Goal: Check status: Check status

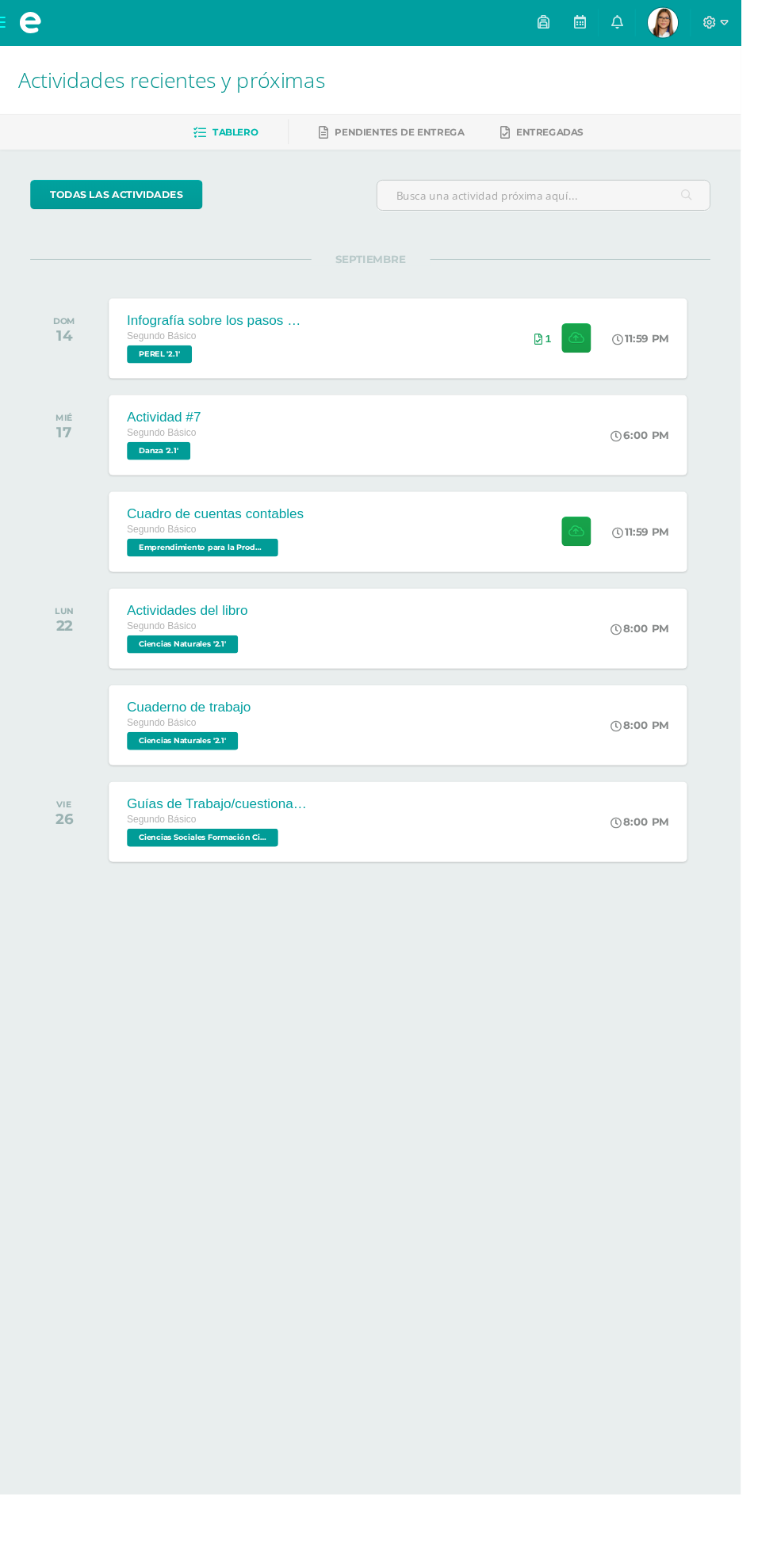
click at [715, 23] on span "[PERSON_NAME] Mi Perfil" at bounding box center [695, 24] width 38 height 32
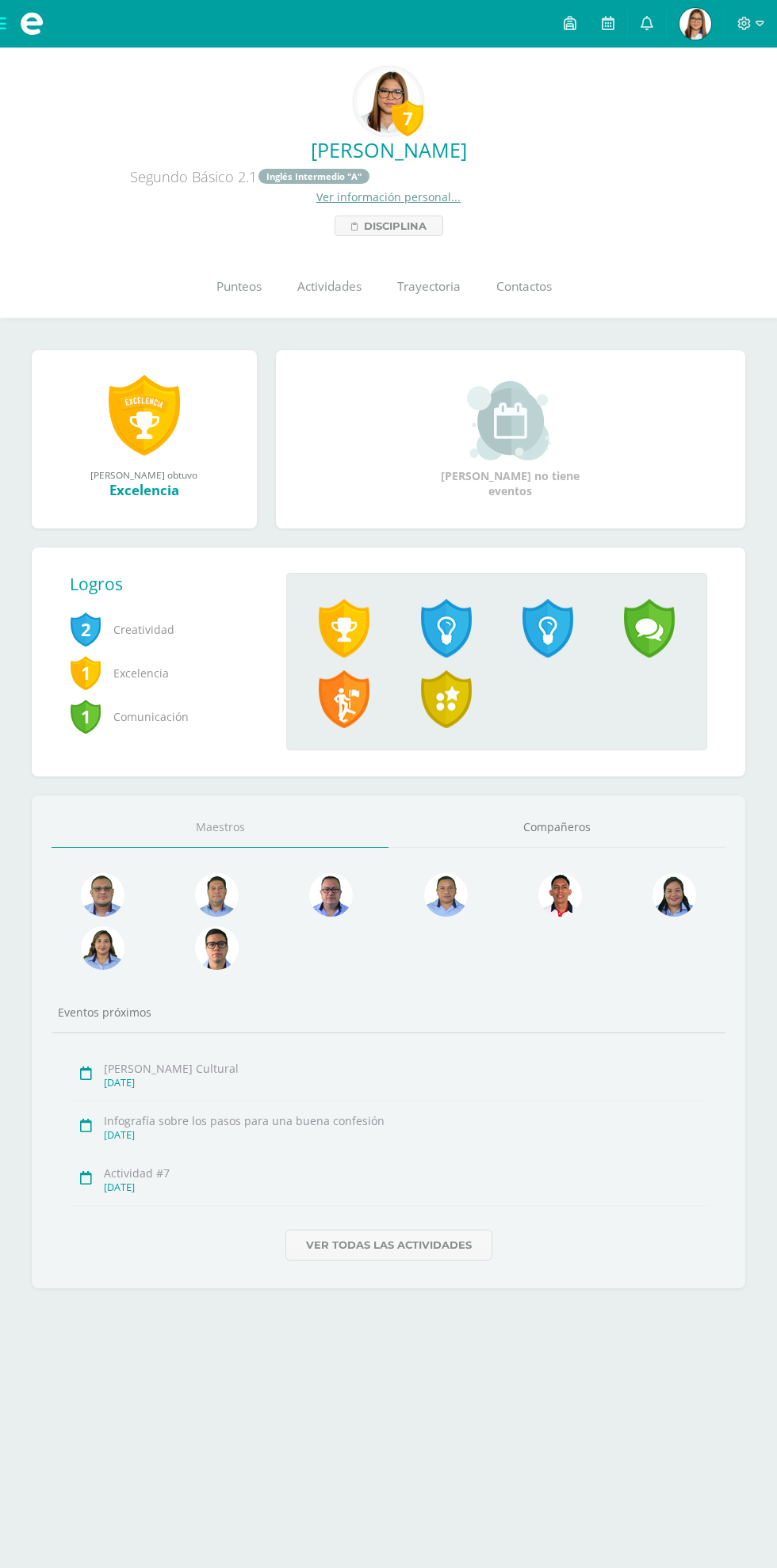
click at [236, 298] on link "Punteos" at bounding box center [238, 286] width 81 height 63
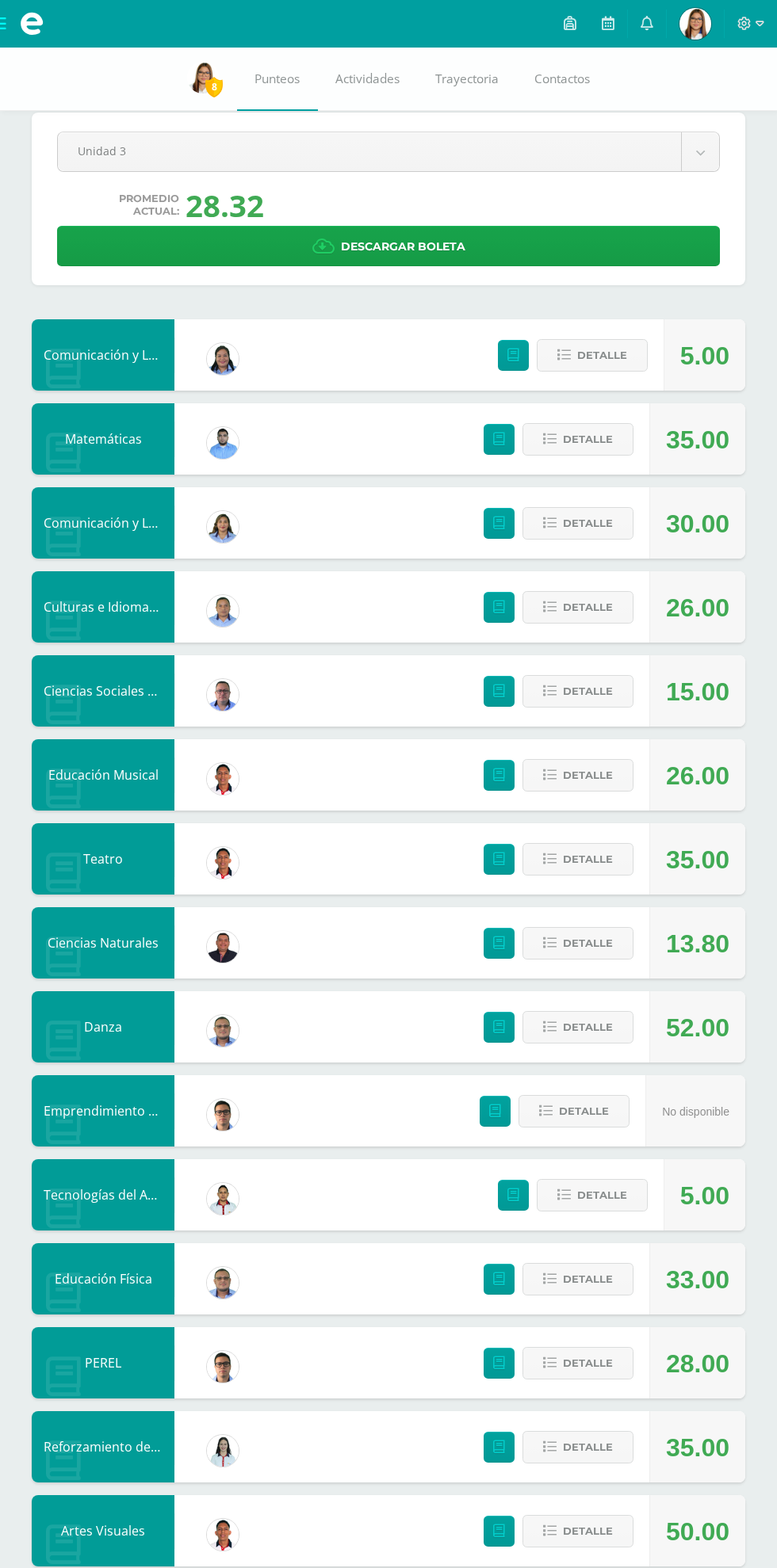
scroll to position [32, 0]
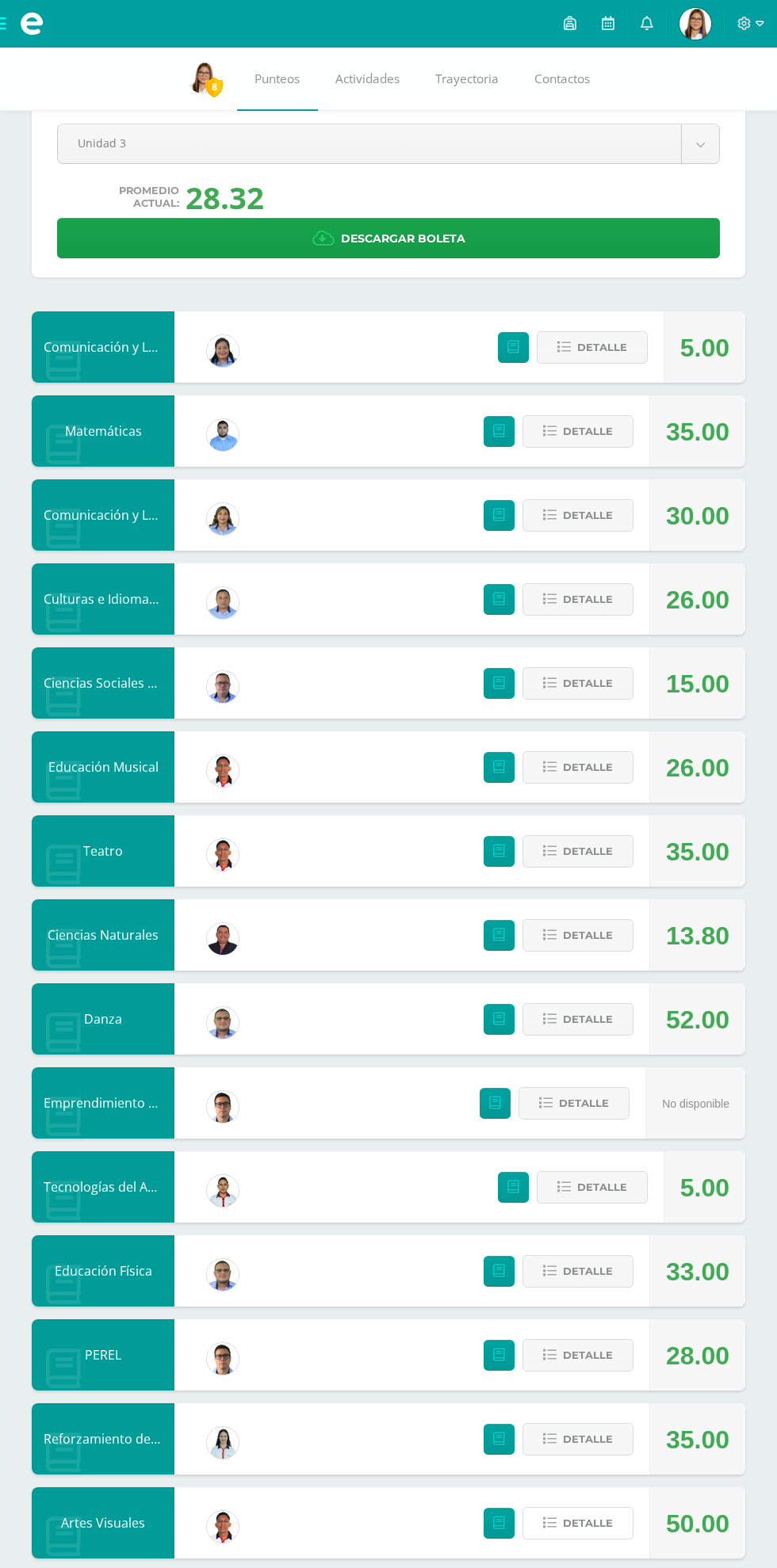
click at [583, 1523] on span "Detalle" at bounding box center [588, 1523] width 50 height 29
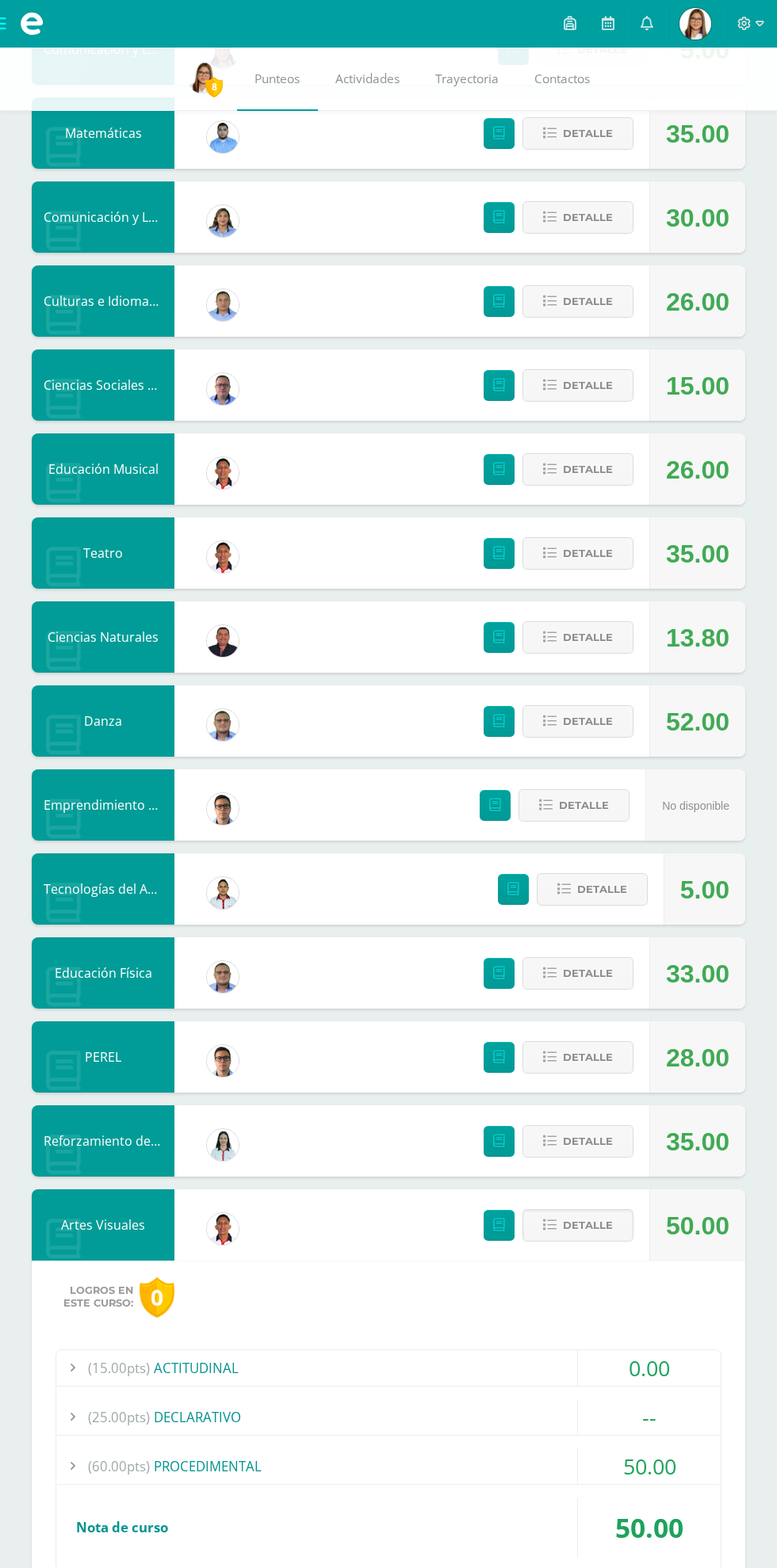
scroll to position [335, 0]
